Goal: Task Accomplishment & Management: Complete application form

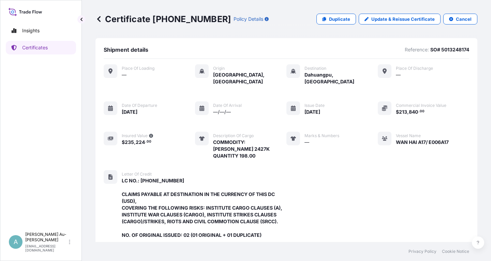
scroll to position [208, 0]
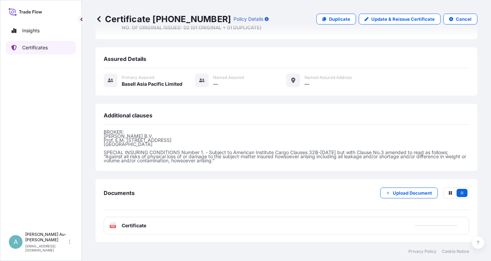
click at [45, 51] on link "Certificates" at bounding box center [41, 48] width 70 height 14
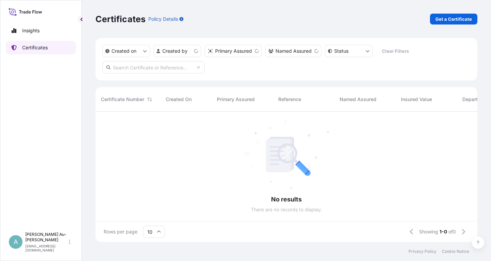
scroll to position [134, 382]
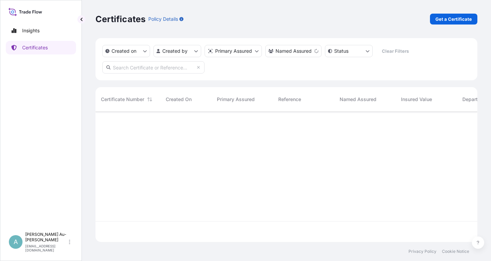
click at [131, 68] on input "text" at bounding box center [153, 67] width 102 height 12
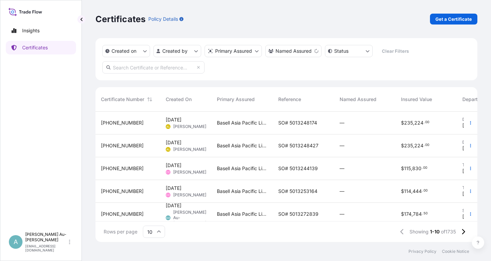
paste input "5013190292"
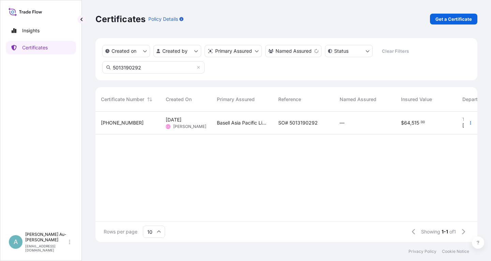
type input "5013190292"
click at [308, 125] on span "SO# 5013190292" at bounding box center [298, 123] width 40 height 7
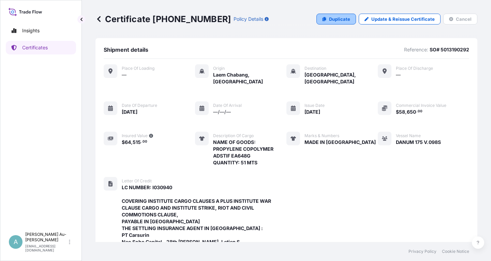
click at [337, 19] on p "Duplicate" at bounding box center [339, 19] width 21 height 7
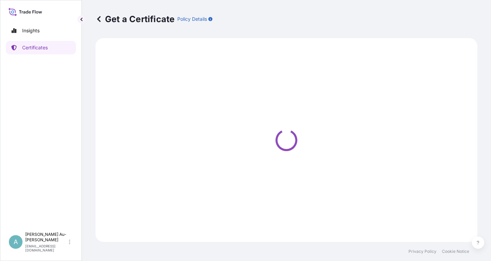
select select "Sea"
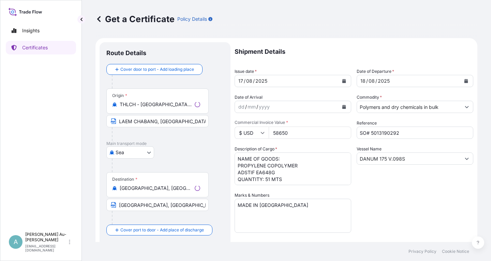
select select "32034"
click at [346, 82] on icon "Calendar" at bounding box center [344, 81] width 4 height 4
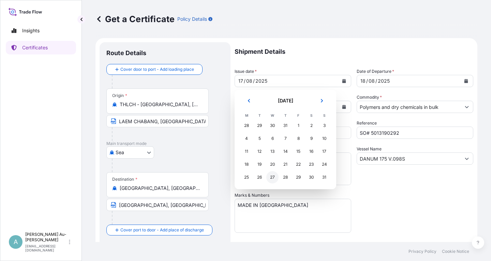
click at [270, 179] on div "27" at bounding box center [272, 177] width 12 height 12
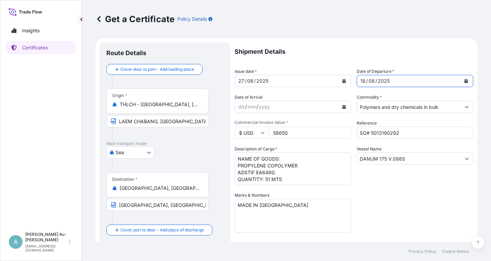
click at [467, 82] on icon "Calendar" at bounding box center [466, 81] width 4 height 4
click at [345, 83] on icon "Calendar" at bounding box center [344, 81] width 4 height 4
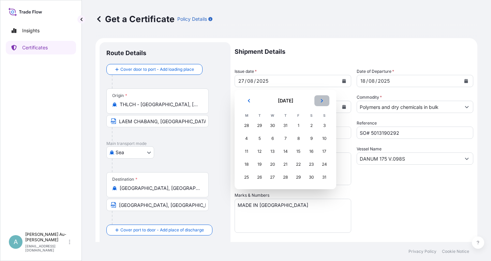
click at [324, 100] on button "Next" at bounding box center [321, 100] width 15 height 11
click at [315, 164] on div "27" at bounding box center [311, 165] width 12 height 12
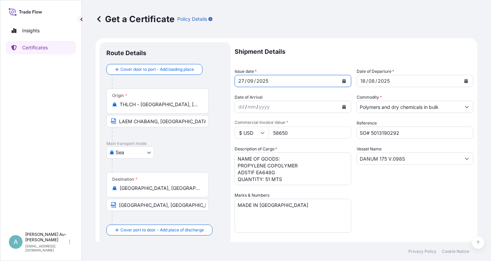
click at [464, 82] on icon "Calendar" at bounding box center [466, 81] width 4 height 4
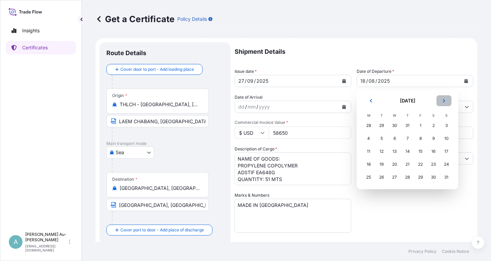
click at [443, 102] on icon "Next" at bounding box center [444, 100] width 2 height 3
click at [445, 165] on div "28" at bounding box center [446, 165] width 12 height 12
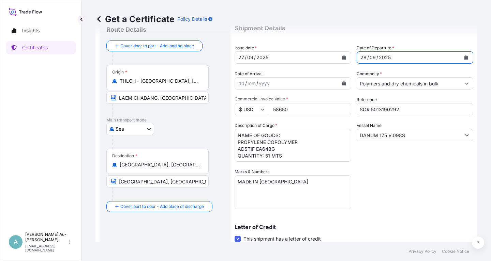
scroll to position [41, 0]
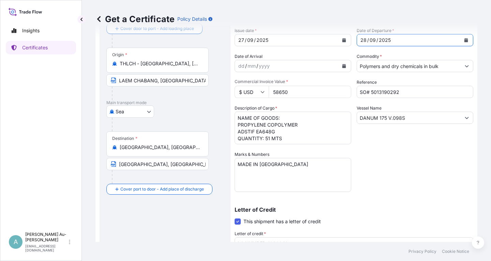
click at [417, 166] on div "Shipment Details Issue date * [DATE] Date of Departure * [DATE] Date of Arrival…" at bounding box center [354, 176] width 239 height 351
click at [421, 94] on input "SO# 5013190292" at bounding box center [415, 92] width 117 height 12
type input "SO# 5013251806"
drag, startPoint x: 389, startPoint y: 171, endPoint x: 387, endPoint y: 169, distance: 3.6
click at [389, 171] on div "Shipment Details Issue date * [DATE] Date of Departure * [DATE] Date of Arrival…" at bounding box center [354, 176] width 239 height 351
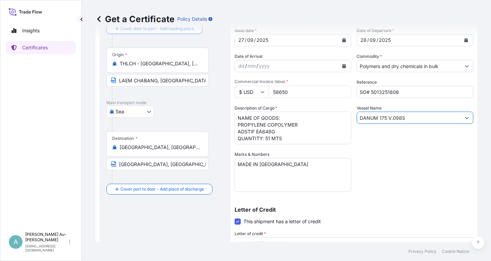
drag, startPoint x: 406, startPoint y: 117, endPoint x: 336, endPoint y: 122, distance: 69.7
click at [357, 122] on input "DANUM 175 V.098S" at bounding box center [409, 118] width 104 height 12
paste input "SITC HAKATA V.2527"
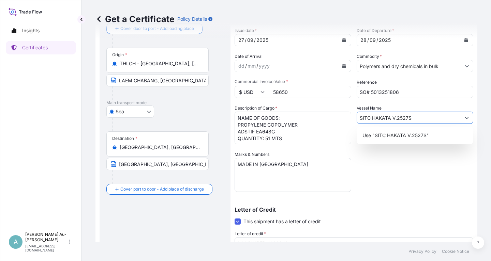
type input "SITC HAKATA V.2527S"
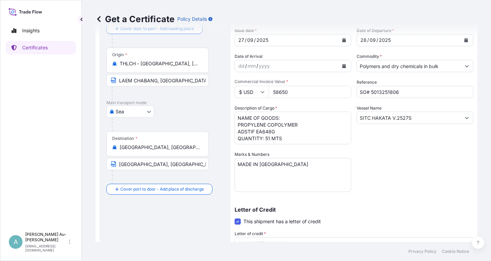
drag, startPoint x: 288, startPoint y: 92, endPoint x: 300, endPoint y: 98, distance: 13.1
click at [290, 93] on input "58650" at bounding box center [310, 92] width 82 height 12
type input "57630"
click at [381, 168] on div "Shipment Details Issue date * [DATE] Date of Departure * [DATE] Date of Arrival…" at bounding box center [354, 176] width 239 height 351
drag, startPoint x: 442, startPoint y: 161, endPoint x: 446, endPoint y: 147, distance: 13.8
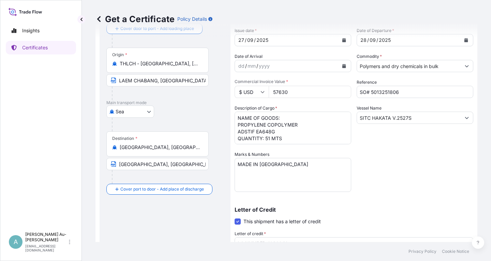
click at [442, 157] on div "Shipment Details Issue date * [DATE] Date of Departure * [DATE] Date of Arrival…" at bounding box center [354, 176] width 239 height 351
drag, startPoint x: 238, startPoint y: 125, endPoint x: 282, endPoint y: 132, distance: 44.8
click at [282, 132] on textarea "NAME OF GOODS: PROPYLENE COPOLYMER ADSTIF EA648G QUANTITY: 51 MTS" at bounding box center [293, 128] width 117 height 33
paste textarea
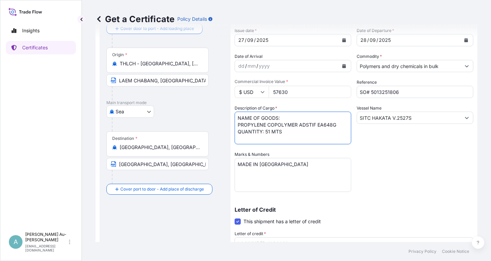
click at [299, 129] on textarea "NAME OF GOODS: PROPYLENE COPOLYMER ADSTIF EA648G QUANTITY: 51 MTS" at bounding box center [293, 128] width 117 height 33
click at [298, 125] on textarea "NAME OF GOODS: PROPYLENE COPOLYMER ADSTIF EA648G QUANTITY: 51 MTS" at bounding box center [293, 128] width 117 height 33
click at [454, 176] on div "Shipment Details Issue date * [DATE] Date of Departure * [DATE] Date of Arrival…" at bounding box center [354, 176] width 239 height 351
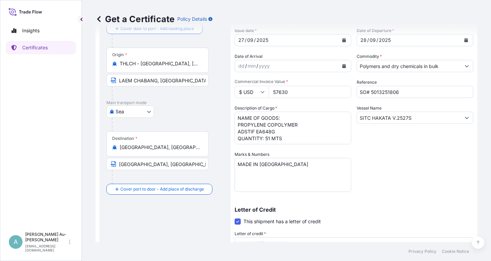
click at [332, 137] on textarea "NAME OF GOODS: PROPYLENE COPOLYMER ADSTIF EA648G QUANTITY: 51 MTS" at bounding box center [293, 128] width 117 height 33
drag, startPoint x: 447, startPoint y: 156, endPoint x: 384, endPoint y: 151, distance: 62.9
click at [446, 155] on div "Shipment Details Issue date * [DATE] Date of Departure * [DATE] Date of Arrival…" at bounding box center [354, 176] width 239 height 351
drag, startPoint x: 265, startPoint y: 138, endPoint x: 288, endPoint y: 138, distance: 22.5
click at [288, 138] on textarea "NAME OF GOODS: PROPYLENE COPOLYMER ADSTIF EA648G QUANTITY: 51 MTS" at bounding box center [293, 128] width 117 height 33
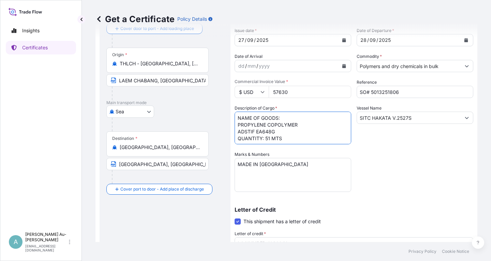
paste textarea ".000"
type textarea "NAME OF GOODS: PROPYLENE COPOLYMER ADSTIF EA648G QUANTITY: 51.000 MTS"
click at [386, 176] on div "Shipment Details Issue date * [DATE] Date of Departure * [DATE] Date of Arrival…" at bounding box center [354, 176] width 239 height 351
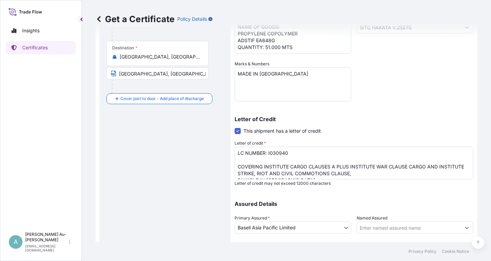
scroll to position [164, 0]
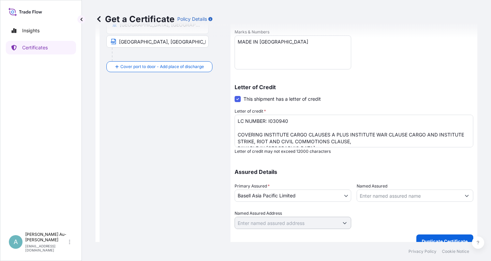
drag, startPoint x: 445, startPoint y: 157, endPoint x: 443, endPoint y: 154, distance: 3.7
click at [444, 157] on div "Shipment Details Issue date * [DATE] Date of Departure * [DATE] Date of Arrival…" at bounding box center [354, 54] width 239 height 351
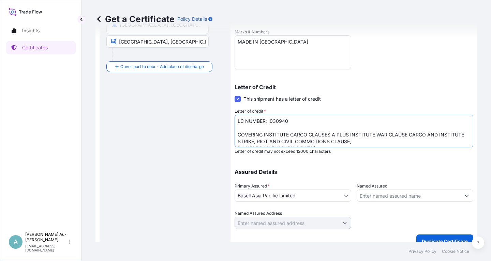
drag, startPoint x: 268, startPoint y: 121, endPoint x: 289, endPoint y: 121, distance: 21.1
click at [289, 121] on textarea "LC NUMBER: I030940 COVERING INSTITUTE CARGO CLAUSES A PLUS INSTITUTE WAR CLAUSE…" at bounding box center [354, 131] width 239 height 33
paste textarea "121"
click at [303, 125] on textarea "LC NUMBER: I030940 COVERING INSTITUTE CARGO CLAUSES A PLUS INSTITUTE WAR CLAUSE…" at bounding box center [354, 131] width 239 height 33
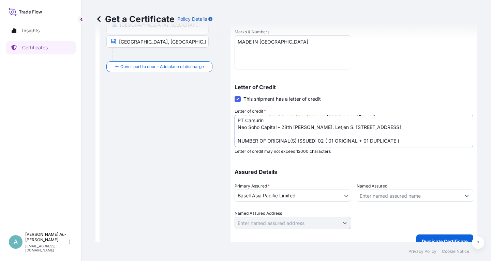
scroll to position [170, 0]
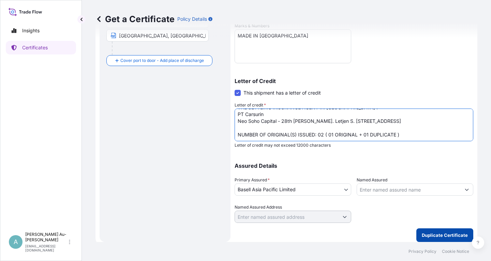
type textarea "LC NUMBER: I031210 COVERING INSTITUTE CARGO CLAUSES A PLUS INSTITUTE WAR CLAUSE…"
click at [451, 238] on p "Duplicate Certificate" at bounding box center [445, 235] width 46 height 7
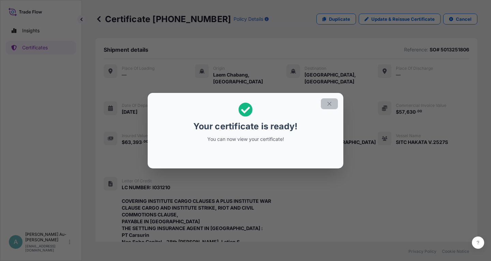
click at [328, 105] on icon "button" at bounding box center [329, 104] width 6 height 6
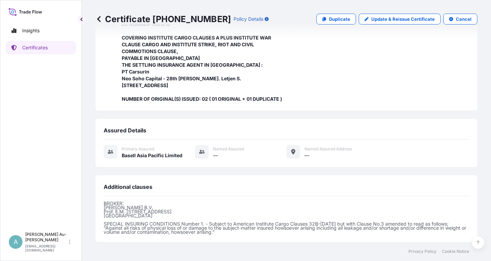
scroll to position [228, 0]
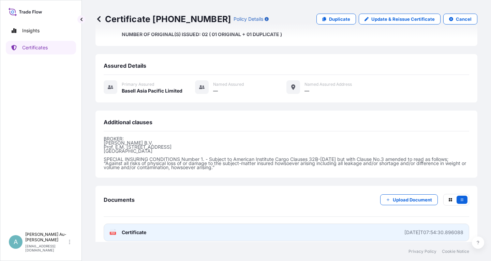
click at [160, 228] on link "PDF Certificate [DATE]T07:54:30.896088" at bounding box center [286, 233] width 365 height 18
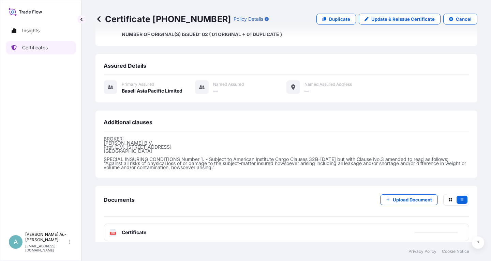
click at [40, 51] on p "Certificates" at bounding box center [35, 47] width 26 height 7
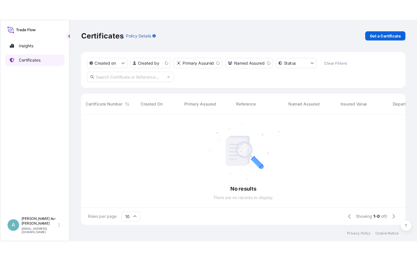
scroll to position [134, 382]
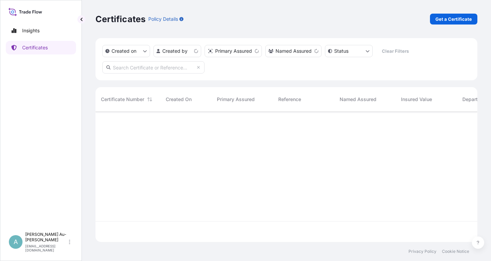
click at [165, 68] on input "text" at bounding box center [153, 67] width 102 height 12
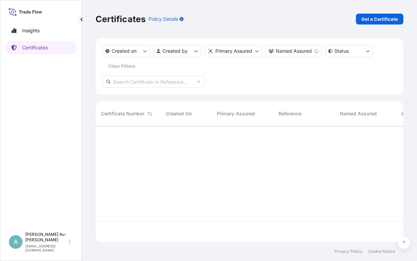
scroll to position [120, 307]
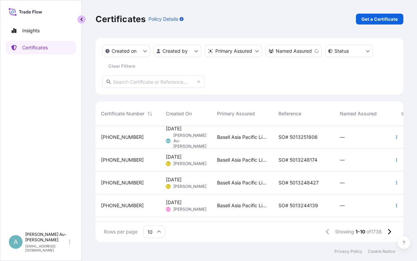
click at [79, 20] on button "button" at bounding box center [81, 19] width 8 height 8
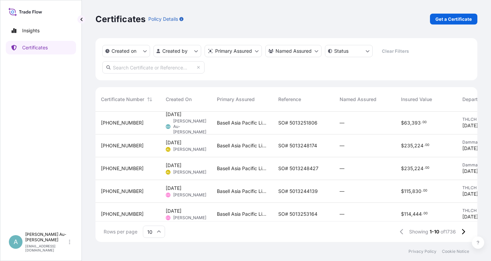
scroll to position [134, 382]
click at [137, 70] on input "text" at bounding box center [153, 67] width 102 height 12
paste input "5013263686"
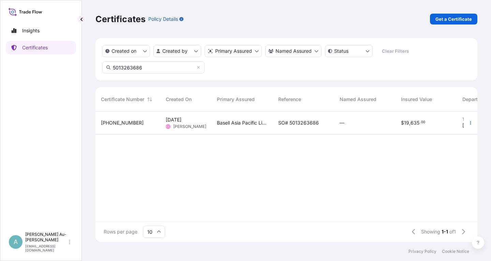
type input "5013263686"
click at [295, 121] on span "SO# 5013263686" at bounding box center [298, 123] width 41 height 7
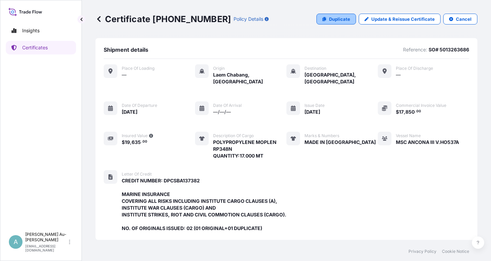
click at [334, 21] on p "Duplicate" at bounding box center [339, 19] width 21 height 7
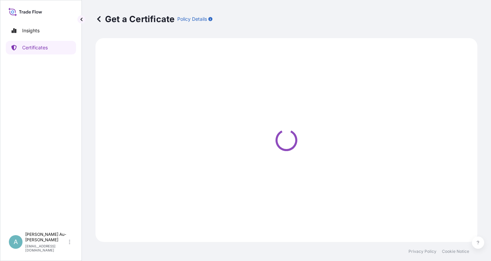
select select "Sea"
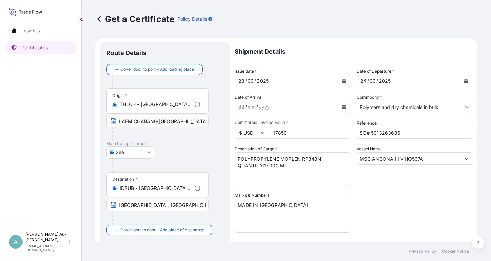
select select "32034"
click at [343, 80] on icon "Calendar" at bounding box center [344, 81] width 4 height 4
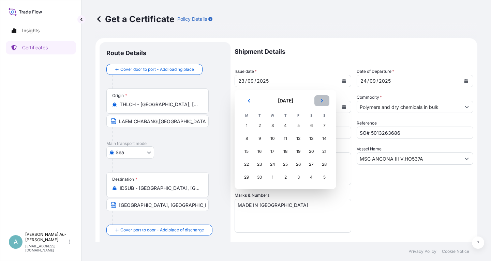
click at [322, 100] on icon "Next" at bounding box center [322, 100] width 2 height 3
click at [297, 125] on div "3" at bounding box center [298, 126] width 12 height 12
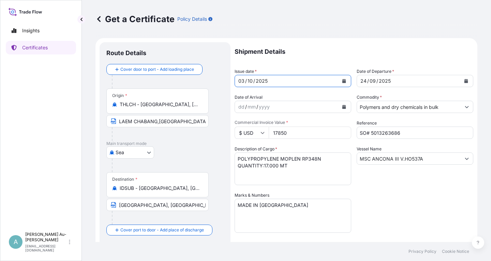
click at [465, 82] on icon "Calendar" at bounding box center [466, 81] width 4 height 4
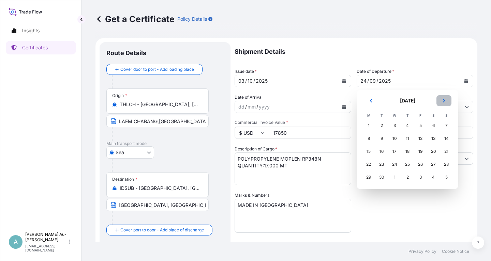
click at [447, 103] on button "Next" at bounding box center [443, 100] width 15 height 11
click at [434, 125] on div "4" at bounding box center [433, 126] width 12 height 12
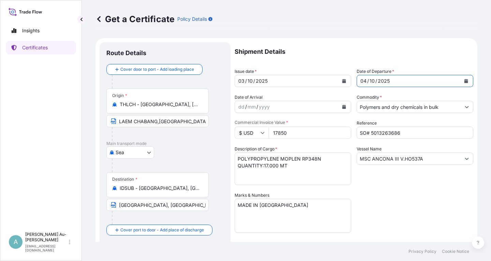
drag, startPoint x: 385, startPoint y: 190, endPoint x: 390, endPoint y: 183, distance: 7.8
click at [388, 186] on div "Shipment Details Issue date * [DATE] Date of Departure * [DATE] Date of Arrival…" at bounding box center [354, 217] width 239 height 351
click at [401, 134] on input "SO# 5013263686" at bounding box center [415, 133] width 117 height 12
type input "SO# 5013263687"
click at [415, 211] on div "Shipment Details Issue date * [DATE] Date of Departure * [DATE] Date of Arrival…" at bounding box center [354, 217] width 239 height 351
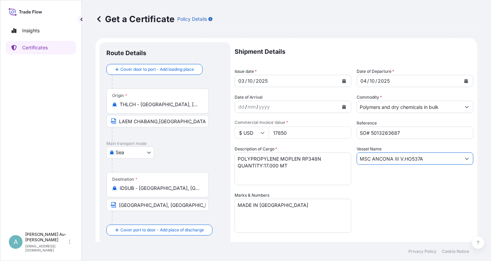
drag, startPoint x: 426, startPoint y: 162, endPoint x: 342, endPoint y: 164, distance: 83.5
click at [357, 162] on input "MSC ANCONA III V.HO537A" at bounding box center [409, 159] width 104 height 12
paste input "[PERSON_NAME] 0001W"
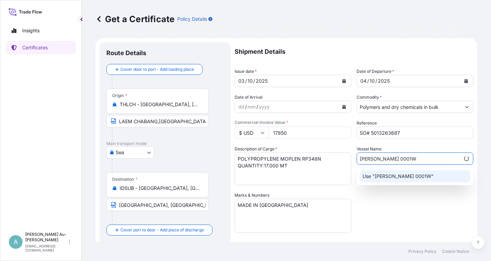
type input "[PERSON_NAME] 0001W"
click at [391, 206] on div "Shipment Details Issue date * [DATE] Date of Departure * [DATE] Date of Arrival…" at bounding box center [354, 217] width 239 height 351
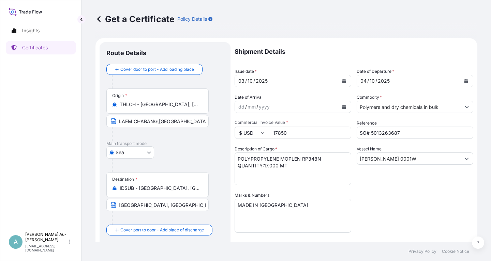
click at [411, 134] on input "SO# 5013263687" at bounding box center [415, 133] width 117 height 12
click at [290, 132] on input "17850" at bounding box center [310, 133] width 82 height 12
drag, startPoint x: 274, startPoint y: 133, endPoint x: 280, endPoint y: 134, distance: 5.2
click at [275, 133] on input "135700" at bounding box center [310, 133] width 82 height 12
type input "35700"
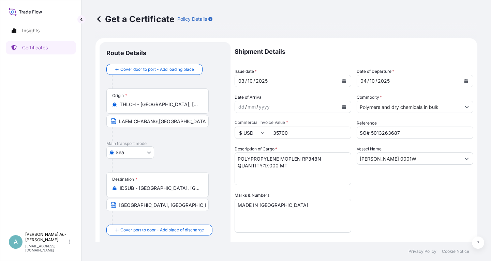
drag, startPoint x: 394, startPoint y: 188, endPoint x: 391, endPoint y: 189, distance: 3.4
click at [394, 189] on div "Shipment Details Issue date * [DATE] Date of Departure * [DATE] Date of Arrival…" at bounding box center [354, 217] width 239 height 351
drag, startPoint x: 237, startPoint y: 159, endPoint x: 319, endPoint y: 156, distance: 82.2
click at [321, 156] on textarea "POLYPROPYLENE MOPLEN RP348N QUANTITY:17.000 MT" at bounding box center [293, 169] width 117 height 33
drag, startPoint x: 263, startPoint y: 166, endPoint x: 287, endPoint y: 165, distance: 23.2
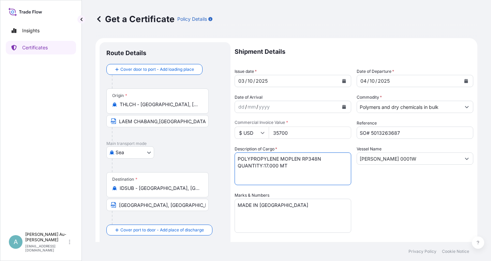
click at [287, 165] on textarea "POLYPROPYLENE MOPLEN RP348N QUANTITY:17.000 MT" at bounding box center [293, 169] width 117 height 33
paste textarea "34.000 MTS"
click at [257, 178] on textarea "POLYPROPYLENE MOPLEN RP348N QUANTITY:17.000 MT" at bounding box center [293, 169] width 117 height 33
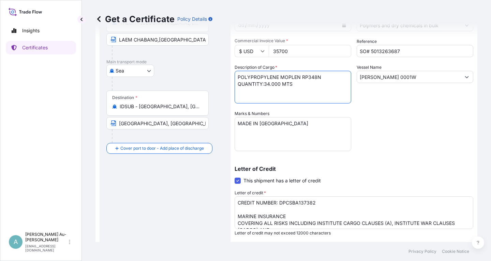
scroll to position [164, 0]
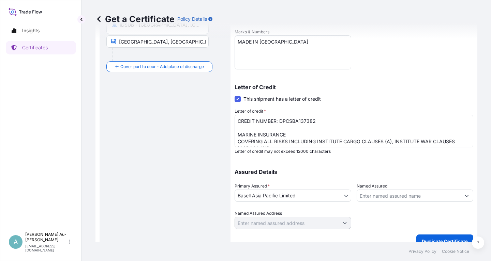
type textarea "POLYPROPYLENE MOPLEN RP348N QUANTITY:34.000 MTS"
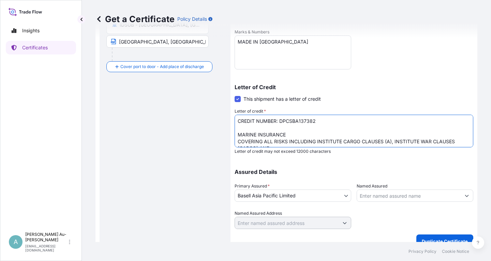
drag, startPoint x: 280, startPoint y: 122, endPoint x: 316, endPoint y: 120, distance: 36.2
click at [316, 120] on textarea "CREDIT NUMBER: DPCSBA137382 MARINE INSURANCE COVERING ALL RISKS INCLUDING INSTI…" at bounding box center [354, 131] width 239 height 33
paste textarea "46"
click at [414, 122] on textarea "CREDIT NUMBER: DPCSBA137382 MARINE INSURANCE COVERING ALL RISKS INCLUDING INSTI…" at bounding box center [354, 131] width 239 height 33
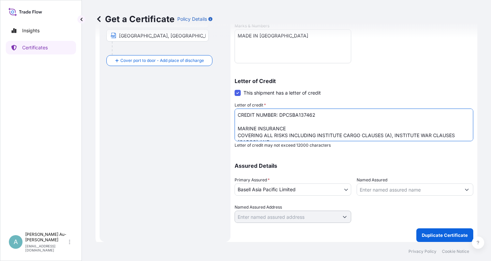
scroll to position [28, 0]
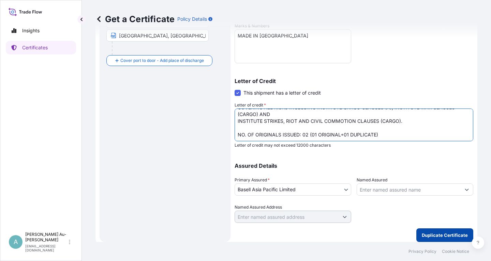
type textarea "CREDIT NUMBER: DPCSBA137462 MARINE INSURANCE COVERING ALL RISKS INCLUDING INSTI…"
click at [431, 234] on p "Duplicate Certificate" at bounding box center [445, 235] width 46 height 7
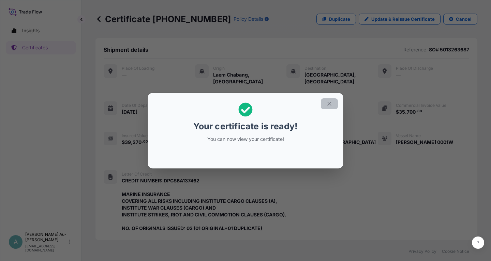
click at [333, 105] on button "button" at bounding box center [329, 104] width 17 height 11
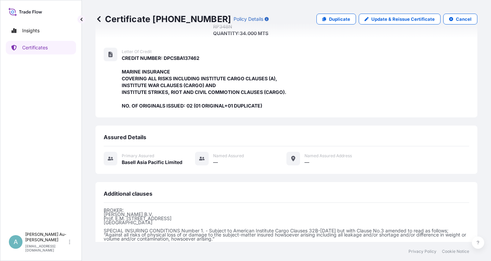
scroll to position [201, 0]
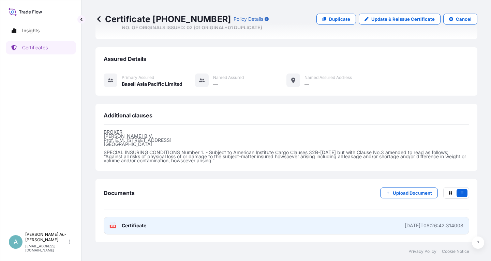
click at [136, 225] on span "Certificate" at bounding box center [134, 226] width 25 height 7
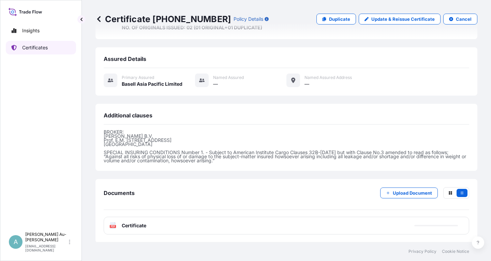
click at [52, 46] on link "Certificates" at bounding box center [41, 48] width 70 height 14
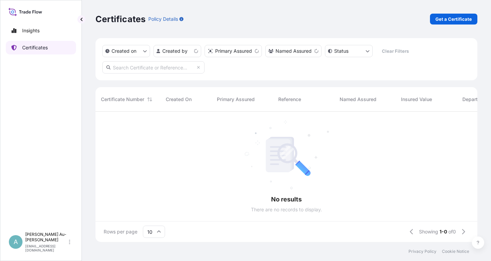
scroll to position [134, 382]
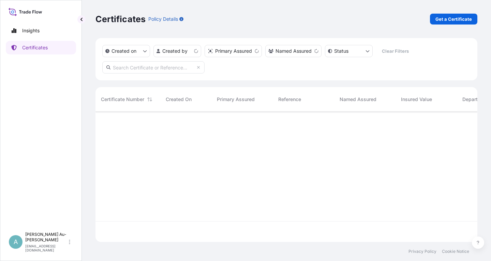
click at [136, 68] on input "text" at bounding box center [153, 67] width 102 height 12
paste input "5013224655"
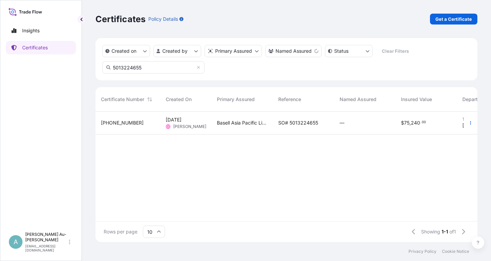
type input "5013224655"
click at [288, 125] on span "SO# 5013224655" at bounding box center [298, 123] width 40 height 7
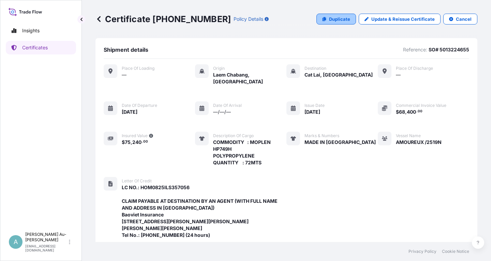
click at [338, 21] on p "Duplicate" at bounding box center [339, 19] width 21 height 7
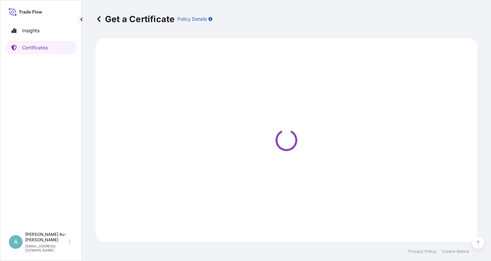
select select "Sea"
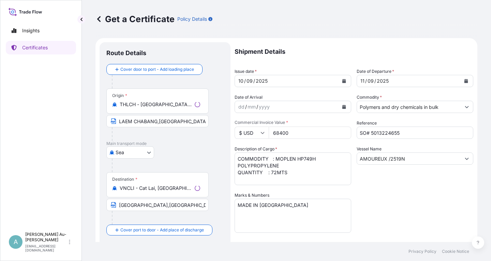
select select "32034"
click at [346, 81] on icon "Calendar" at bounding box center [344, 81] width 4 height 4
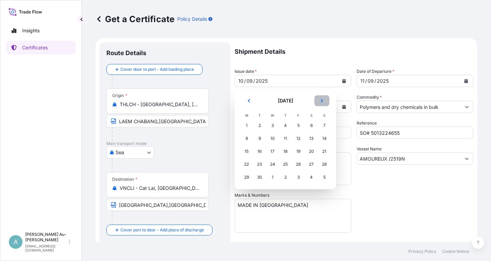
click at [322, 100] on icon "Next" at bounding box center [322, 101] width 4 height 4
click at [312, 128] on div "4" at bounding box center [311, 126] width 12 height 12
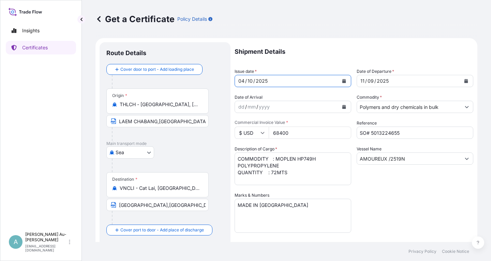
click at [464, 83] on icon "Calendar" at bounding box center [466, 81] width 4 height 4
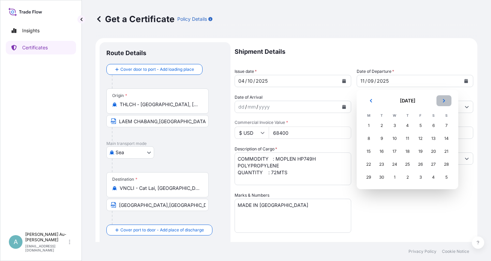
click at [444, 100] on icon "Next" at bounding box center [444, 101] width 4 height 4
click at [444, 128] on div "5" at bounding box center [446, 126] width 12 height 12
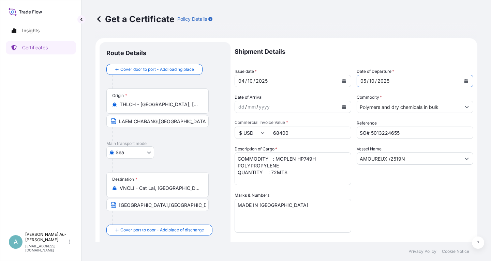
click at [406, 136] on input "SO# 5013224655" at bounding box center [415, 133] width 117 height 12
type input "SO# 5013274700"
click at [430, 205] on div "Shipment Details Issue date * [DATE] Date of Departure * [DATE] Date of Arrival…" at bounding box center [354, 217] width 239 height 351
drag, startPoint x: 407, startPoint y: 160, endPoint x: 345, endPoint y: 164, distance: 62.5
click at [357, 164] on input "AMOUREUX /2519N" at bounding box center [409, 159] width 104 height 12
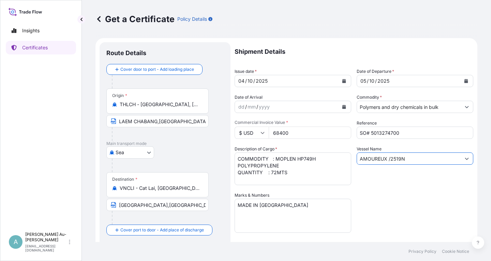
paste input "SAWASDEE SIRIUS V.2512"
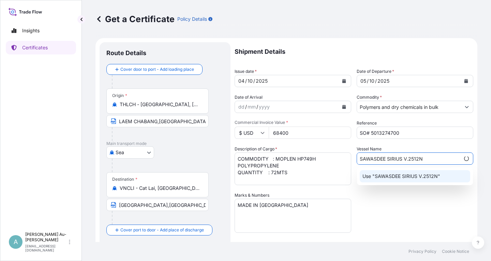
type input "SAWASDEE SIRIUS V.2512N"
drag, startPoint x: 409, startPoint y: 222, endPoint x: 406, endPoint y: 216, distance: 6.0
click at [408, 219] on div "Shipment Details Issue date * [DATE] Date of Departure * [DATE] Date of Arrival…" at bounding box center [354, 217] width 239 height 351
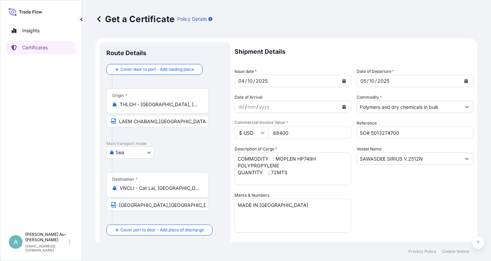
click at [294, 135] on input "68400" at bounding box center [310, 133] width 82 height 12
click at [276, 134] on input "691200" at bounding box center [310, 133] width 82 height 12
type input "91200"
click at [404, 195] on div "Shipment Details Issue date * [DATE] Date of Departure * [DATE] Date of Arrival…" at bounding box center [354, 217] width 239 height 351
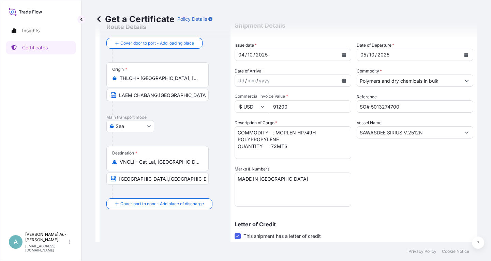
scroll to position [41, 0]
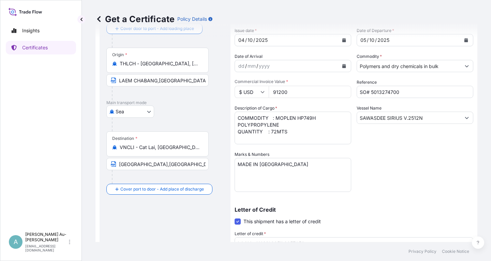
drag, startPoint x: 180, startPoint y: 165, endPoint x: 212, endPoint y: 165, distance: 31.4
click at [182, 165] on input "[GEOGRAPHIC_DATA],[GEOGRAPHIC_DATA] VIA PORT OF DISCHARGE; [GEOGRAPHIC_DATA],[G…" at bounding box center [157, 164] width 102 height 12
drag, startPoint x: 146, startPoint y: 165, endPoint x: 188, endPoint y: 164, distance: 41.6
click at [188, 164] on input "[GEOGRAPHIC_DATA],[GEOGRAPHIC_DATA] VIA PORT OF DISCHARGE; [GEOGRAPHIC_DATA],[G…" at bounding box center [157, 164] width 102 height 12
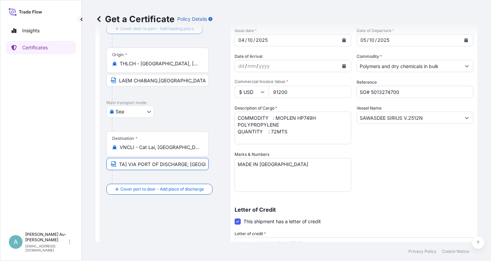
click at [200, 166] on input "[GEOGRAPHIC_DATA],[GEOGRAPHIC_DATA] VIA PORT OF DISCHARGE; [GEOGRAPHIC_DATA],[G…" at bounding box center [157, 164] width 102 height 12
paste input "HOCHIMINH CITY"
type input "[GEOGRAPHIC_DATA],[GEOGRAPHIC_DATA] VIA PORT OF DISCHARGE; HOCHIMINH CITY PORT …"
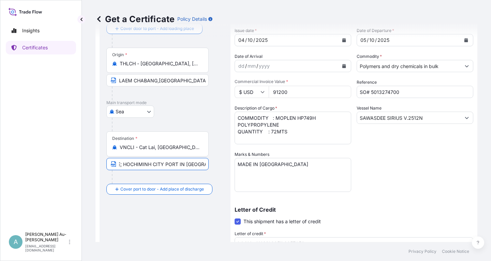
click at [281, 172] on textarea "MADE IN [GEOGRAPHIC_DATA]" at bounding box center [293, 175] width 117 height 34
click at [153, 176] on div at bounding box center [160, 177] width 97 height 14
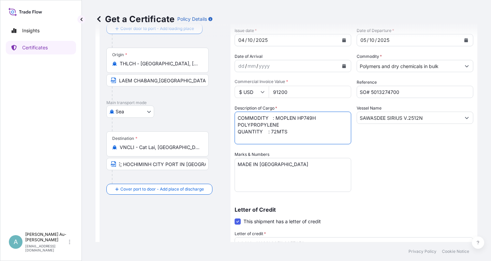
drag, startPoint x: 274, startPoint y: 120, endPoint x: 319, endPoint y: 118, distance: 44.7
click at [319, 118] on textarea "COMMODITY : MOPLEN HP749H POLYPROPYLENE QUANTITY : 72MTS" at bounding box center [293, 128] width 117 height 33
paste textarea "POLYPROPYLENE"
drag, startPoint x: 236, startPoint y: 132, endPoint x: 280, endPoint y: 132, distance: 44.3
click at [280, 132] on textarea "COMMODITY : MOPLEN HP749H POLYPROPYLENE QUANTITY : 72MTS" at bounding box center [293, 128] width 117 height 33
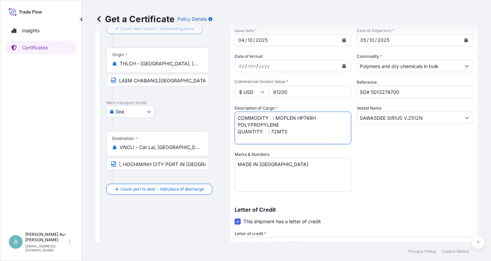
drag, startPoint x: 271, startPoint y: 133, endPoint x: 287, endPoint y: 132, distance: 15.7
click at [287, 132] on textarea "COMMODITY : MOPLEN HP749H POLYPROPYLENE QUANTITY : 72MTS" at bounding box center [293, 128] width 117 height 33
paste textarea "96.000"
type textarea "COMMODITY : MOPLEN HP749H POLYPROPYLENE QUANTITY : 96.000 MTS"
click at [375, 160] on div "Shipment Details Issue date * [DATE] Date of Departure * [DATE] Date of Arrival…" at bounding box center [354, 176] width 239 height 351
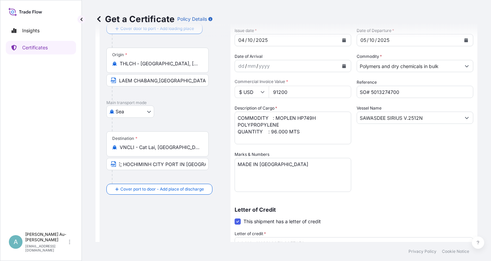
drag, startPoint x: 424, startPoint y: 171, endPoint x: 426, endPoint y: 163, distance: 8.9
click at [424, 170] on div "Shipment Details Issue date * [DATE] Date of Departure * [DATE] Date of Arrival…" at bounding box center [354, 176] width 239 height 351
click at [367, 193] on div "Shipment Details Issue date * [DATE] Date of Departure * [DATE] Date of Arrival…" at bounding box center [354, 176] width 239 height 351
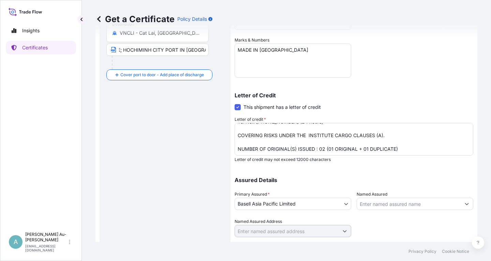
scroll to position [170, 0]
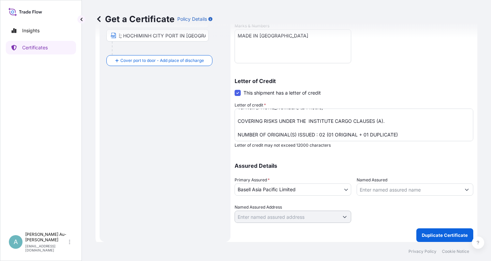
click at [390, 94] on div "Letter of Credit This shipment has a letter of credit Letter of credit * LC NO.…" at bounding box center [354, 113] width 239 height 70
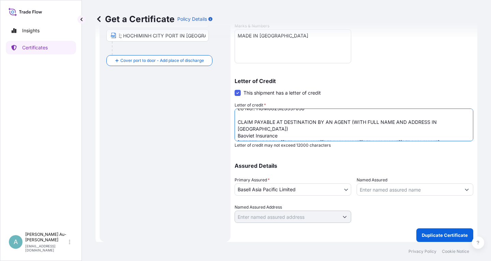
scroll to position [0, 0]
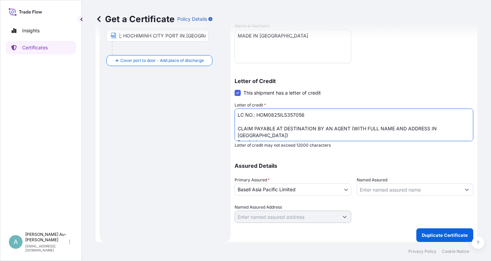
drag, startPoint x: 256, startPoint y: 115, endPoint x: 303, endPoint y: 115, distance: 47.0
click at [303, 115] on textarea "LC NO.: HOM0825ILS357056 CLAIM PAYABLE AT DESTINATION BY AN AGENT (WITH FULL NA…" at bounding box center [354, 125] width 239 height 33
paste textarea "925ILS357759"
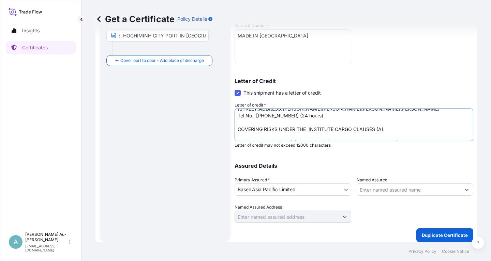
scroll to position [48, 0]
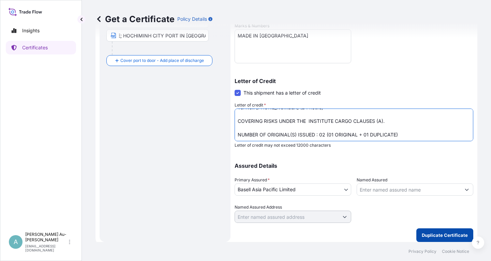
type textarea "LC NO.: HOM0925ILS357759 CLAIM PAYABLE AT DESTINATION BY AN AGENT (WITH FULL NA…"
click at [430, 236] on p "Duplicate Certificate" at bounding box center [445, 235] width 46 height 7
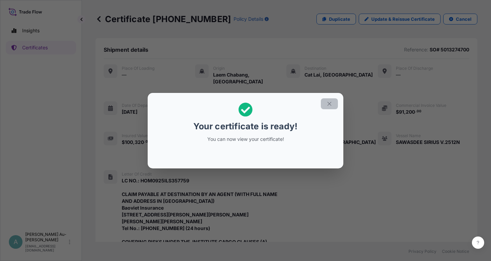
click at [330, 104] on icon "button" at bounding box center [329, 104] width 6 height 6
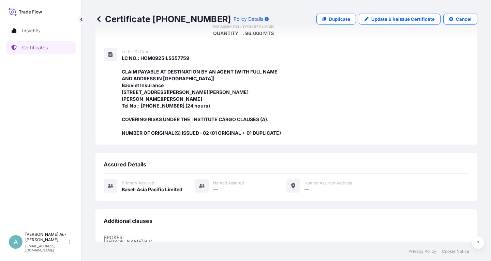
scroll to position [222, 0]
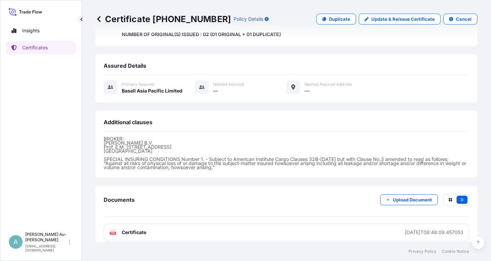
click at [183, 230] on link "PDF Certificate [DATE]T08:48:09.457053" at bounding box center [286, 233] width 365 height 18
click at [29, 47] on p "Certificates" at bounding box center [35, 47] width 26 height 7
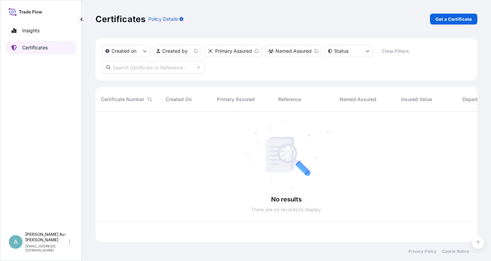
scroll to position [134, 382]
click at [135, 69] on input "text" at bounding box center [153, 67] width 102 height 12
paste input "5012659859"
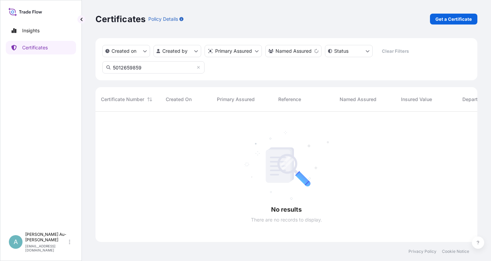
click at [154, 70] on input "5012659859" at bounding box center [153, 67] width 102 height 12
click at [152, 65] on input "501265985" at bounding box center [153, 67] width 102 height 12
drag, startPoint x: 148, startPoint y: 69, endPoint x: 104, endPoint y: 81, distance: 45.2
click at [110, 74] on input "501265989" at bounding box center [153, 67] width 102 height 12
paste input "3085756"
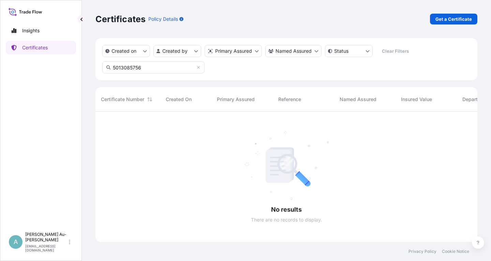
type input "5013085756"
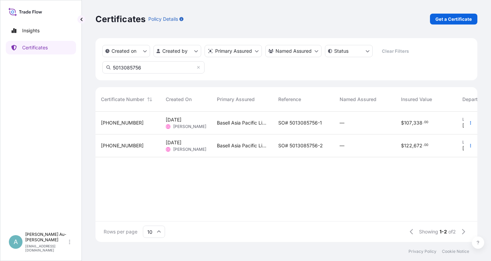
click at [289, 128] on div "SO# 5013085756-1" at bounding box center [303, 123] width 61 height 23
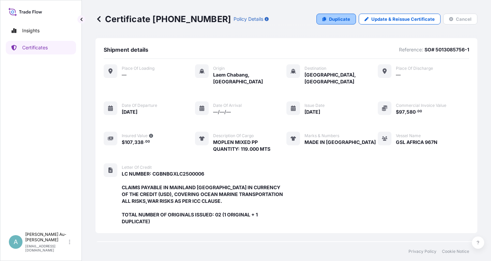
click at [341, 19] on p "Duplicate" at bounding box center [339, 19] width 21 height 7
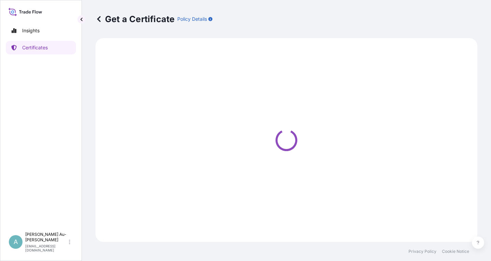
select select "Sea"
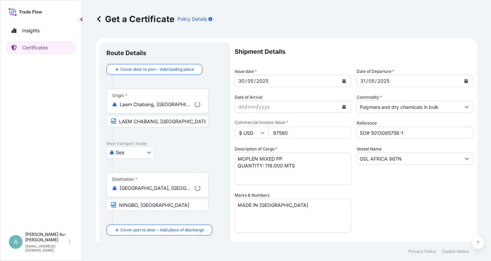
select select "32034"
click at [343, 81] on icon "Calendar" at bounding box center [344, 81] width 4 height 4
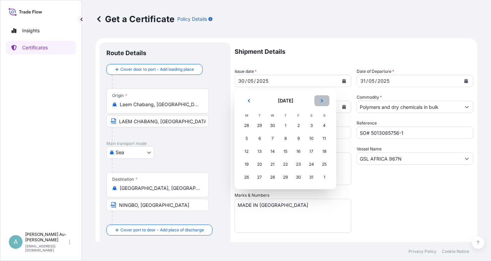
click at [321, 102] on icon "Next" at bounding box center [322, 100] width 2 height 3
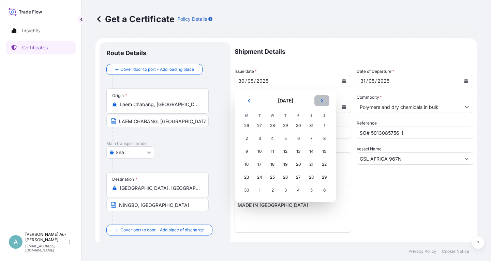
click at [321, 102] on icon "Next" at bounding box center [322, 100] width 2 height 3
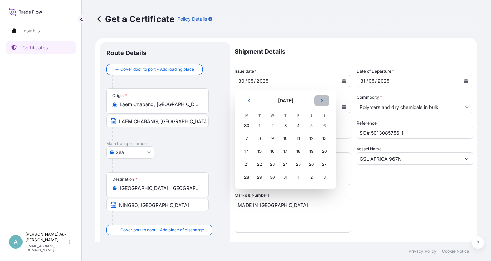
click at [321, 102] on icon "Next" at bounding box center [322, 100] width 2 height 3
click at [308, 126] on div "4" at bounding box center [311, 126] width 12 height 12
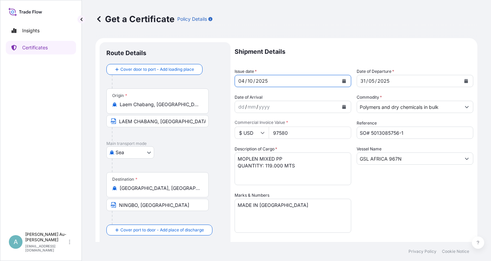
click at [465, 81] on icon "Calendar" at bounding box center [466, 81] width 4 height 4
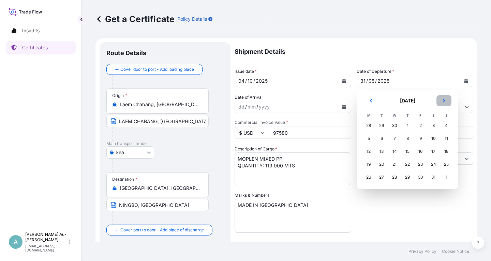
click at [444, 102] on icon "Next" at bounding box center [444, 100] width 2 height 3
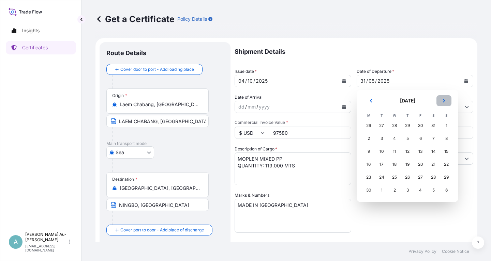
click at [444, 102] on icon "Next" at bounding box center [444, 100] width 2 height 3
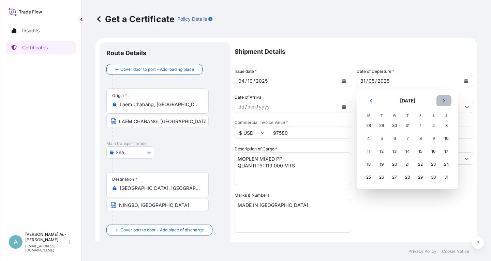
click at [444, 102] on icon "Next" at bounding box center [444, 100] width 2 height 3
click at [448, 128] on div "5" at bounding box center [446, 126] width 12 height 12
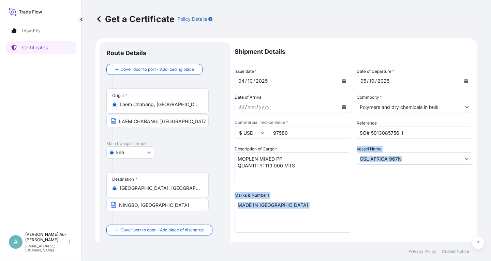
click at [413, 207] on div "Shipment Details Issue date * [DATE] Date of Departure * [DATE] Date of Arrival…" at bounding box center [354, 217] width 239 height 351
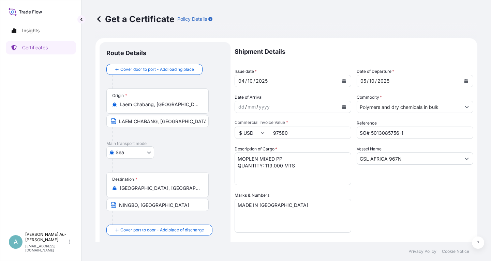
click at [410, 133] on input "SO# 5013085756-1" at bounding box center [415, 133] width 117 height 12
type input "SO# 5013272905"
drag, startPoint x: 407, startPoint y: 158, endPoint x: 321, endPoint y: 179, distance: 88.5
click at [357, 165] on input "GSL AFRICA 967N" at bounding box center [409, 159] width 104 height 12
paste input "MILD ROSE 253"
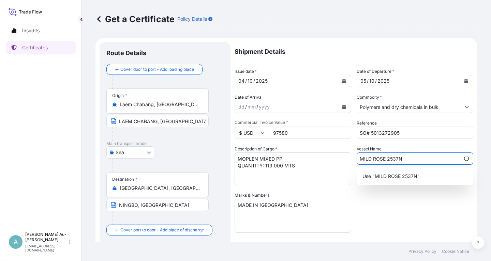
type input "MILD ROSE 2537N"
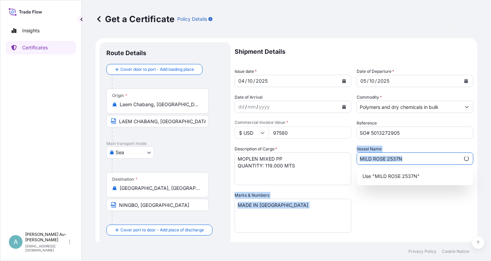
click at [415, 212] on div "Shipment Details Issue date * [DATE] Date of Departure * [DATE] Date of Arrival…" at bounding box center [354, 217] width 239 height 351
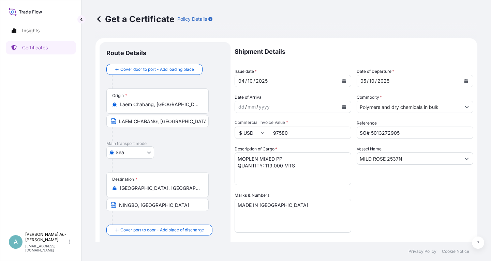
click at [293, 135] on input "97580" at bounding box center [310, 133] width 82 height 12
type input "91035"
drag, startPoint x: 409, startPoint y: 190, endPoint x: 392, endPoint y: 208, distance: 25.1
click at [406, 193] on div "Shipment Details Issue date * [DATE] Date of Departure * [DATE] Date of Arrival…" at bounding box center [354, 217] width 239 height 351
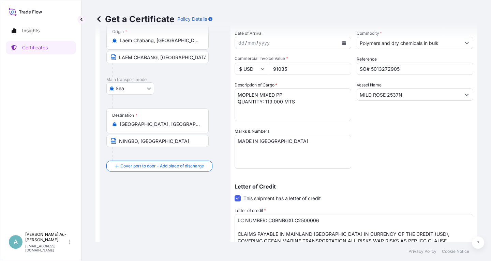
scroll to position [82, 0]
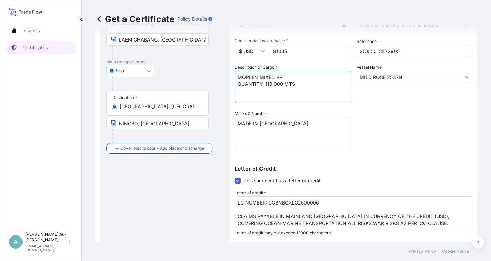
drag, startPoint x: 278, startPoint y: 76, endPoint x: 228, endPoint y: 78, distance: 49.8
click at [235, 78] on textarea "MOPLEN MIXED PP QUANTITY: 119.000 MTS" at bounding box center [293, 87] width 117 height 33
paste textarea "[PERSON_NAME]"
type textarea "MOPLEN [PERSON_NAME] QUANTITY: 119.000 MTS"
drag, startPoint x: 265, startPoint y: 86, endPoint x: 295, endPoint y: 85, distance: 29.3
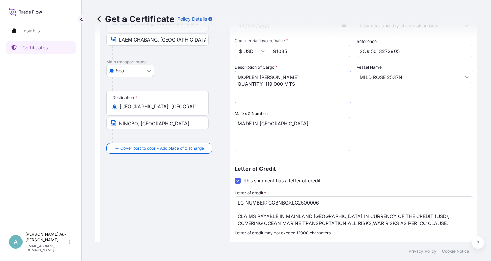
click at [295, 85] on textarea "MOPLEN MIXED PP QUANTITY: 119.000 MTS" at bounding box center [293, 87] width 117 height 33
click at [285, 97] on textarea "MOPLEN MIXED PP QUANTITY: 119.000 MTS" at bounding box center [293, 87] width 117 height 33
click at [414, 123] on div "Shipment Details Issue date * [DATE] Date of Departure * [DATE] Date of Arrival…" at bounding box center [354, 135] width 239 height 351
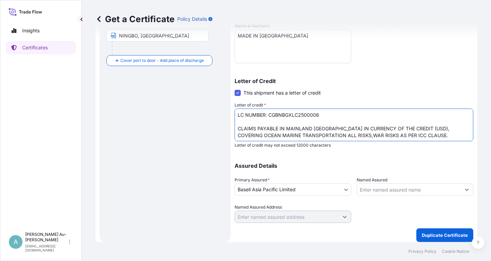
drag, startPoint x: 269, startPoint y: 115, endPoint x: 317, endPoint y: 111, distance: 48.5
click at [319, 112] on textarea "LC NUMBER: CGBNBGXLC2500006 CLAIMS PAYABLE IN MAINLAND [GEOGRAPHIC_DATA] IN CUR…" at bounding box center [354, 125] width 239 height 33
paste textarea "10"
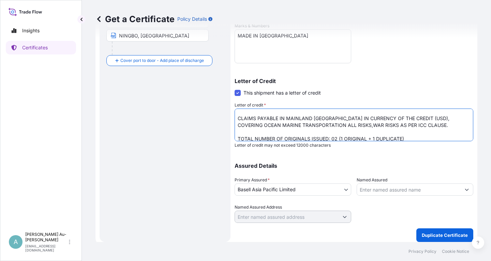
scroll to position [14, 0]
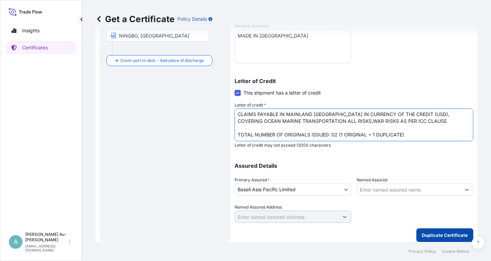
type textarea "LC NUMBER: CGBNBGXLC2500010 CLAIMS PAYABLE IN MAINLAND [GEOGRAPHIC_DATA] IN CUR…"
click at [440, 236] on p "Duplicate Certificate" at bounding box center [445, 235] width 46 height 7
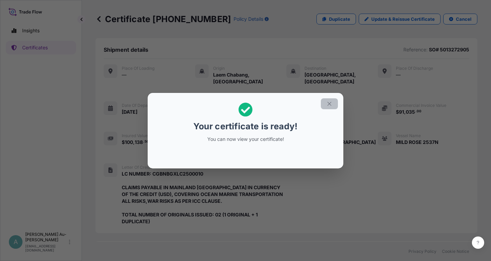
click at [329, 104] on icon "button" at bounding box center [329, 104] width 6 height 6
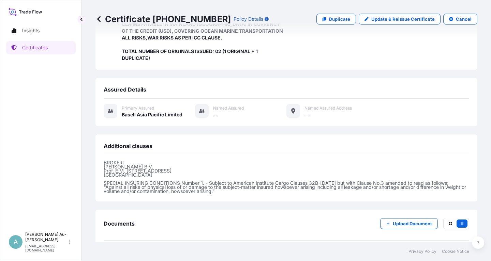
scroll to position [187, 0]
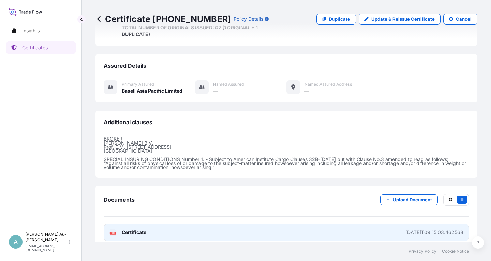
click at [143, 229] on span "Certificate" at bounding box center [134, 232] width 25 height 7
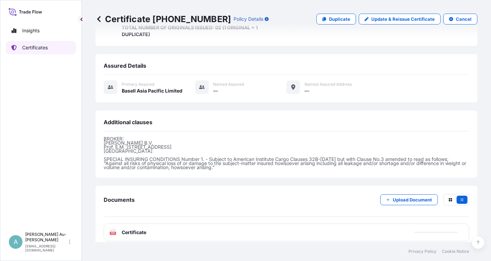
click at [46, 46] on p "Certificates" at bounding box center [35, 47] width 26 height 7
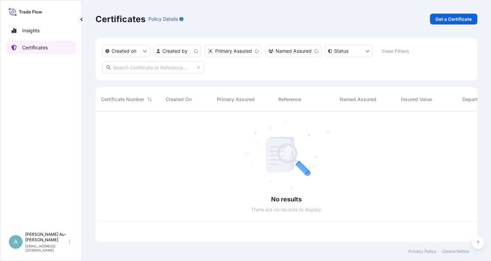
scroll to position [134, 382]
click at [154, 71] on input "text" at bounding box center [153, 67] width 102 height 12
paste input "5013204952"
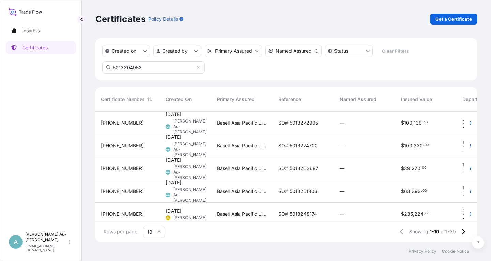
click at [164, 70] on input "5013204952" at bounding box center [153, 67] width 102 height 12
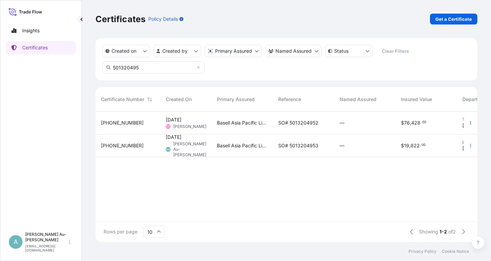
type input "501320495"
click at [292, 125] on span "SO# 5013204952" at bounding box center [298, 123] width 40 height 7
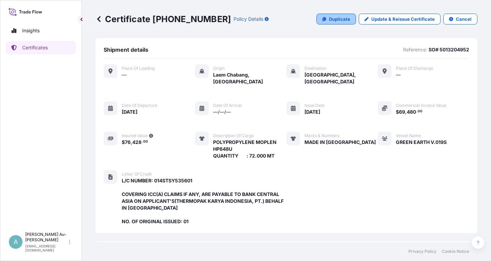
click at [343, 22] on link "Duplicate" at bounding box center [336, 19] width 40 height 11
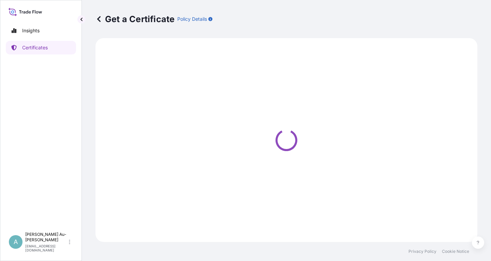
select select "Sea"
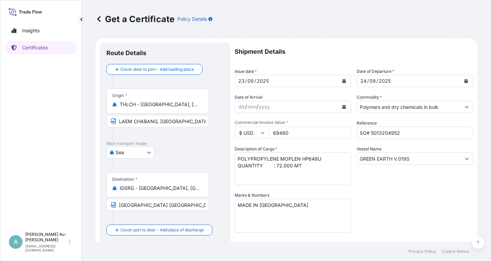
select select "32034"
click at [345, 81] on icon "Calendar" at bounding box center [344, 81] width 4 height 4
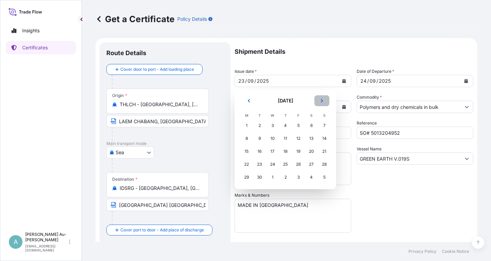
click at [322, 100] on icon "Next" at bounding box center [322, 101] width 4 height 4
click at [295, 127] on div "3" at bounding box center [298, 126] width 12 height 12
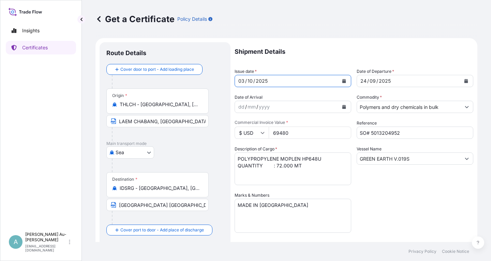
click at [465, 80] on icon "Calendar" at bounding box center [466, 81] width 4 height 4
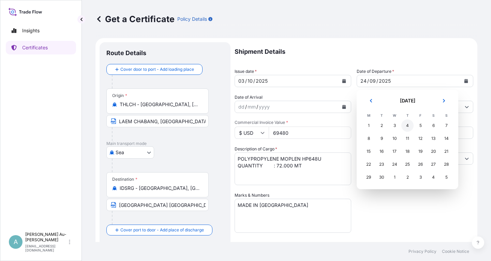
click at [410, 125] on div "4" at bounding box center [407, 126] width 12 height 12
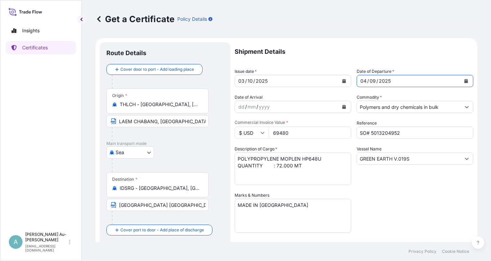
click at [465, 82] on icon "Calendar" at bounding box center [466, 81] width 4 height 4
click at [466, 83] on icon "Calendar" at bounding box center [466, 81] width 4 height 4
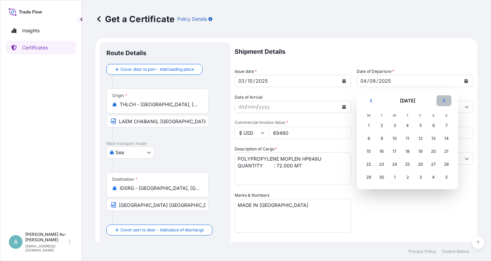
click at [445, 101] on icon "Next" at bounding box center [444, 101] width 4 height 4
click at [432, 127] on div "4" at bounding box center [433, 126] width 12 height 12
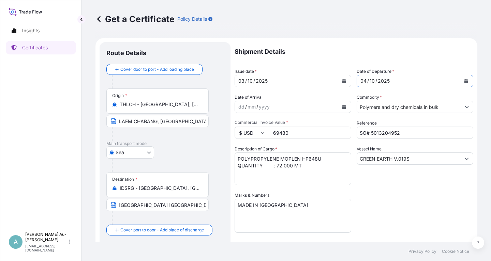
drag, startPoint x: 412, startPoint y: 194, endPoint x: 423, endPoint y: 186, distance: 13.2
click at [423, 186] on div "Shipment Details Issue date * [DATE] Date of Departure * [DATE] Date of Arrival…" at bounding box center [354, 217] width 239 height 351
click at [417, 133] on input "SO# 5013204952" at bounding box center [415, 133] width 117 height 12
type input "SO# 5013236667"
click at [428, 198] on div "Shipment Details Issue date * [DATE] Date of Departure * [DATE] Date of Arrival…" at bounding box center [354, 217] width 239 height 351
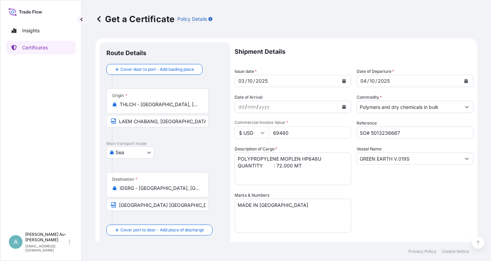
drag, startPoint x: 294, startPoint y: 133, endPoint x: 296, endPoint y: 129, distance: 4.9
click at [294, 133] on input "69480" at bounding box center [310, 133] width 82 height 12
drag, startPoint x: 276, startPoint y: 133, endPoint x: 281, endPoint y: 132, distance: 4.8
click at [277, 133] on input "6138240" at bounding box center [310, 133] width 82 height 12
type input "138240"
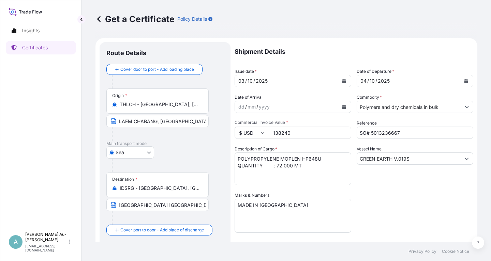
click at [381, 198] on div "Shipment Details Issue date * [DATE] Date of Departure * [DATE] Date of Arrival…" at bounding box center [354, 217] width 239 height 351
drag, startPoint x: 409, startPoint y: 159, endPoint x: 342, endPoint y: 170, distance: 67.7
click at [357, 165] on input "GREEN EARTH V.019S" at bounding box center [409, 159] width 104 height 12
paste input "[DEMOGRAPHIC_DATA] OF LUCK V.273"
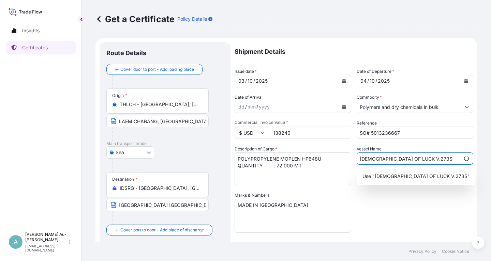
type input "[DEMOGRAPHIC_DATA] OF LUCK V.273S"
drag, startPoint x: 418, startPoint y: 207, endPoint x: 418, endPoint y: 197, distance: 10.2
click at [416, 206] on div "Shipment Details Issue date * [DATE] Date of Departure * [DATE] Date of Arrival…" at bounding box center [354, 217] width 239 height 351
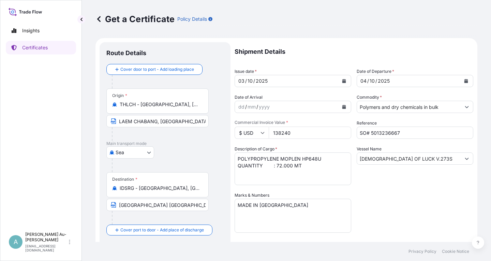
scroll to position [41, 0]
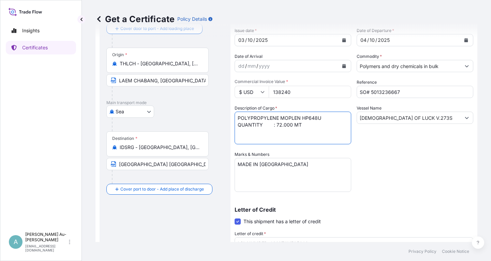
drag, startPoint x: 238, startPoint y: 118, endPoint x: 322, endPoint y: 116, distance: 84.6
click at [322, 116] on textarea "POLYPROPYLENE MOPLEN HP648U QUANTITY : 72.000 MT" at bounding box center [293, 128] width 117 height 33
drag, startPoint x: 276, startPoint y: 126, endPoint x: 304, endPoint y: 125, distance: 28.6
click at [304, 125] on textarea "POLYPROPYLENE MOPLEN HP648U QUANTITY : 72.000 MT" at bounding box center [293, 128] width 117 height 33
paste textarea "144.000 MTS"
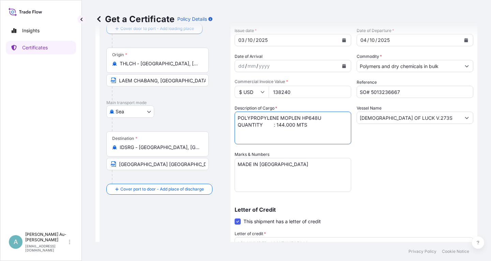
type textarea "POLYPROPYLENE MOPLEN HP648U QUANTITY : 144.000 MTS"
click at [393, 182] on div "Shipment Details Issue date * [DATE] Date of Departure * [DATE] Date of Arrival…" at bounding box center [354, 176] width 239 height 351
drag, startPoint x: 384, startPoint y: 155, endPoint x: 383, endPoint y: 152, distance: 4.0
click at [384, 155] on div "Shipment Details Issue date * [DATE] Date of Departure * [DATE] Date of Arrival…" at bounding box center [354, 176] width 239 height 351
click at [394, 185] on div "Shipment Details Issue date * [DATE] Date of Departure * [DATE] Date of Arrival…" at bounding box center [354, 176] width 239 height 351
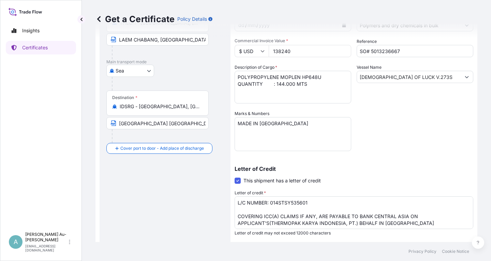
scroll to position [170, 0]
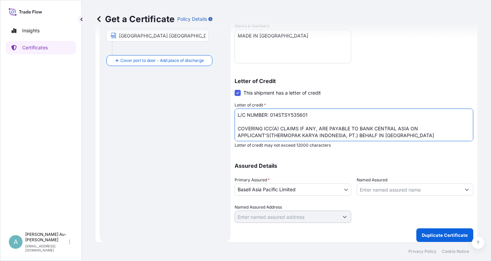
drag, startPoint x: 270, startPoint y: 115, endPoint x: 308, endPoint y: 114, distance: 38.2
click at [308, 114] on textarea "L/C NUMBER: 014STSY535601 COVERING ICC(A) CLAIMS IF ANY, ARE PAYABLE TO BANK CE…" at bounding box center [354, 125] width 239 height 33
paste textarea "96"
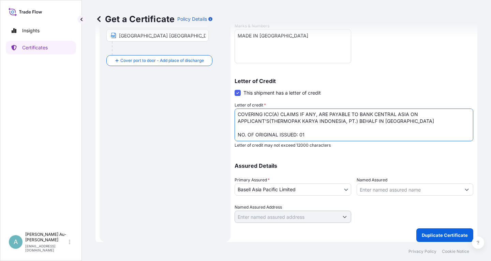
scroll to position [24, 0]
type textarea "L/C NUMBER: 014STSY535696 COVERING ICC(A) CLAIMS IF ANY, ARE PAYABLE TO BANK CE…"
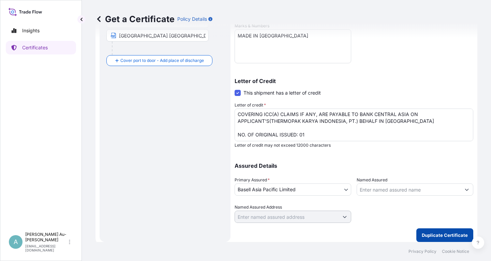
click at [432, 237] on p "Duplicate Certificate" at bounding box center [445, 235] width 46 height 7
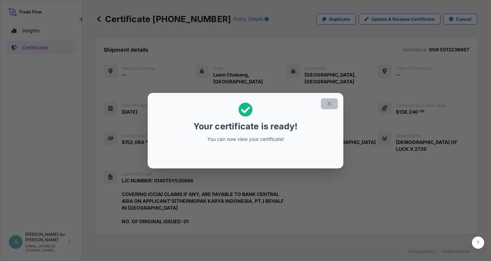
click at [330, 102] on icon "button" at bounding box center [329, 104] width 6 height 6
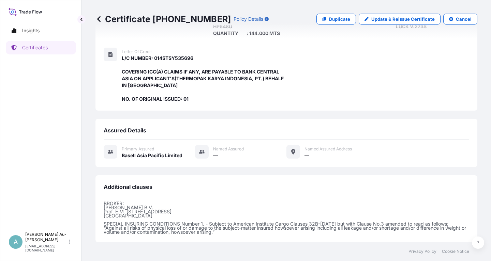
scroll to position [201, 0]
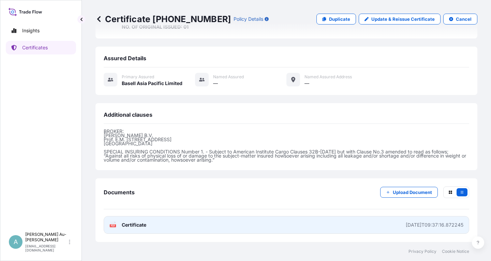
click at [136, 227] on span "Certificate" at bounding box center [134, 225] width 25 height 7
click at [141, 228] on span "Certificate" at bounding box center [134, 225] width 25 height 7
